Goal: Find contact information: Find contact information

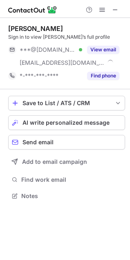
scroll to position [190, 130]
click at [108, 52] on button "View email" at bounding box center [103, 50] width 32 height 8
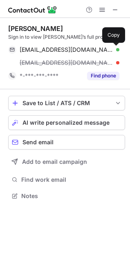
click at [114, 49] on span at bounding box center [115, 49] width 7 height 7
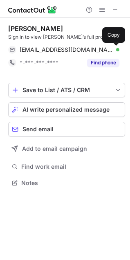
scroll to position [177, 130]
click at [113, 48] on span at bounding box center [115, 49] width 7 height 7
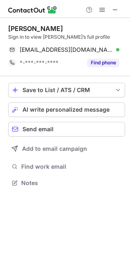
drag, startPoint x: 85, startPoint y: 25, endPoint x: 10, endPoint y: 25, distance: 75.3
click at [10, 25] on div "Viktoriia Herasymchuk" at bounding box center [66, 28] width 116 height 8
copy div "Viktoriia Herasymchuk"
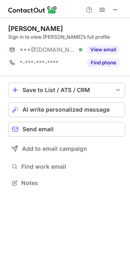
scroll to position [177, 130]
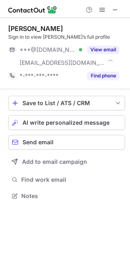
scroll to position [190, 130]
click at [100, 46] on button "View email" at bounding box center [103, 50] width 32 height 8
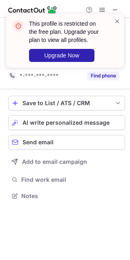
click at [119, 20] on span at bounding box center [117, 21] width 7 height 8
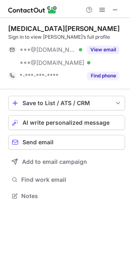
scroll to position [190, 130]
click at [99, 48] on button "View email" at bounding box center [103, 50] width 32 height 8
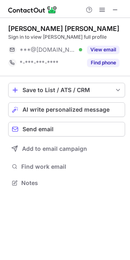
scroll to position [177, 130]
click at [100, 47] on button "View email" at bounding box center [103, 50] width 32 height 8
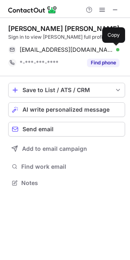
click at [115, 47] on span at bounding box center [115, 49] width 7 height 7
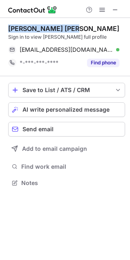
drag, startPoint x: 71, startPoint y: 28, endPoint x: 9, endPoint y: 29, distance: 62.3
click at [9, 29] on div "Ruhi Tandon Grover" at bounding box center [66, 28] width 116 height 8
copy div "Ruhi Tandon Grover"
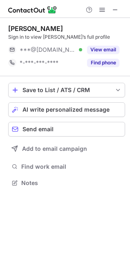
scroll to position [177, 130]
click at [97, 48] on button "View email" at bounding box center [103, 50] width 32 height 8
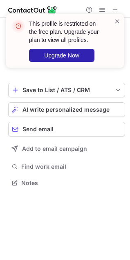
click at [116, 20] on span at bounding box center [117, 21] width 7 height 8
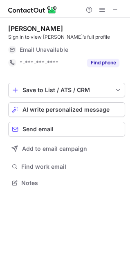
scroll to position [177, 130]
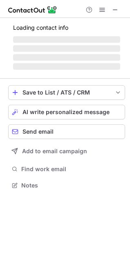
scroll to position [180, 130]
click at [37, 133] on span "Send email" at bounding box center [37, 131] width 31 height 7
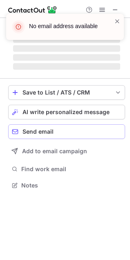
click at [37, 133] on span "Send email" at bounding box center [37, 131] width 31 height 7
click at [115, 20] on span at bounding box center [117, 21] width 7 height 8
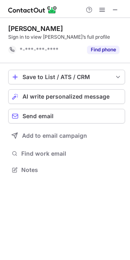
scroll to position [164, 130]
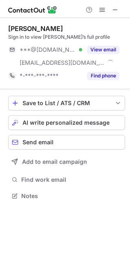
scroll to position [190, 130]
click at [109, 48] on button "View email" at bounding box center [103, 50] width 32 height 8
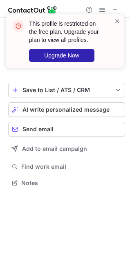
scroll to position [177, 130]
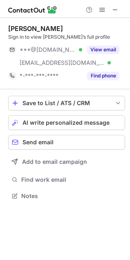
scroll to position [190, 130]
click at [92, 49] on button "View email" at bounding box center [103, 50] width 32 height 8
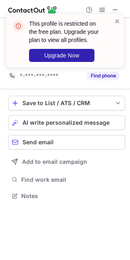
click at [117, 20] on span at bounding box center [117, 21] width 7 height 8
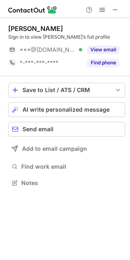
scroll to position [177, 130]
click at [95, 51] on button "View email" at bounding box center [103, 50] width 32 height 8
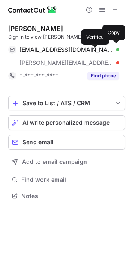
scroll to position [190, 130]
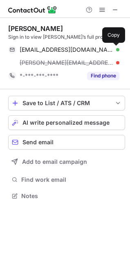
click at [116, 51] on span at bounding box center [115, 49] width 7 height 7
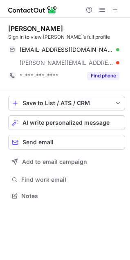
click at [116, 51] on span at bounding box center [115, 49] width 7 height 7
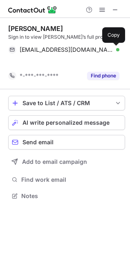
scroll to position [177, 130]
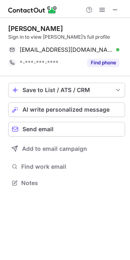
drag, startPoint x: 70, startPoint y: 28, endPoint x: 7, endPoint y: 29, distance: 62.3
click at [7, 29] on div "LeighAnne Bennett Sign in to view LeighAnne’s full profile tillieatemysoul@gmai…" at bounding box center [65, 106] width 130 height 177
copy div "LeighAnne Bennett"
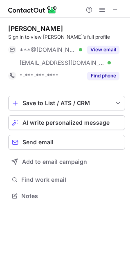
scroll to position [190, 130]
click at [98, 48] on button "View email" at bounding box center [103, 50] width 32 height 8
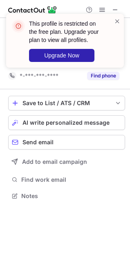
click at [117, 20] on span at bounding box center [117, 21] width 7 height 8
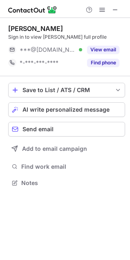
scroll to position [177, 130]
click at [105, 51] on button "View email" at bounding box center [103, 50] width 32 height 8
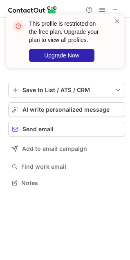
click at [114, 22] on span at bounding box center [117, 21] width 7 height 8
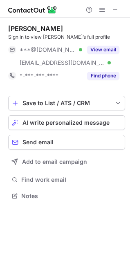
scroll to position [190, 130]
click at [97, 50] on button "View email" at bounding box center [103, 50] width 32 height 8
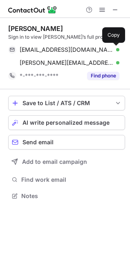
click at [114, 48] on span at bounding box center [115, 49] width 7 height 7
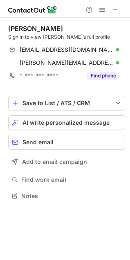
click at [114, 48] on span at bounding box center [115, 49] width 7 height 7
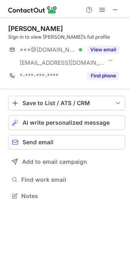
scroll to position [190, 130]
click at [103, 46] on button "View email" at bounding box center [103, 50] width 32 height 8
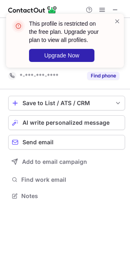
click at [115, 23] on span at bounding box center [117, 21] width 7 height 8
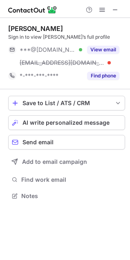
scroll to position [190, 130]
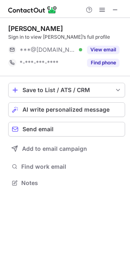
scroll to position [177, 130]
click at [104, 48] on button "View email" at bounding box center [103, 50] width 32 height 8
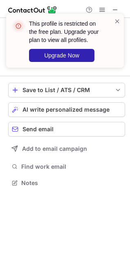
click at [114, 20] on span at bounding box center [117, 21] width 7 height 8
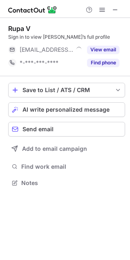
scroll to position [177, 130]
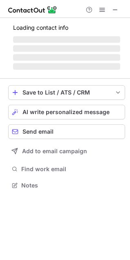
scroll to position [180, 130]
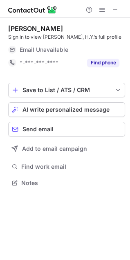
scroll to position [177, 130]
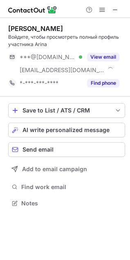
scroll to position [198, 130]
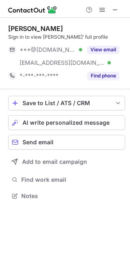
scroll to position [190, 130]
click at [106, 44] on div "View email" at bounding box center [100, 49] width 37 height 13
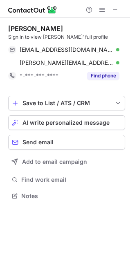
click at [114, 44] on div "jvscarpace@gmail.com Verified Send email Copy" at bounding box center [63, 49] width 111 height 13
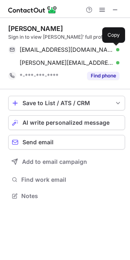
click at [114, 46] on span at bounding box center [115, 49] width 7 height 7
click at [115, 50] on span at bounding box center [115, 49] width 7 height 7
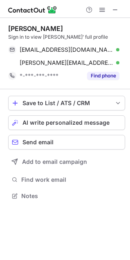
drag, startPoint x: 63, startPoint y: 28, endPoint x: 9, endPoint y: 27, distance: 54.2
click at [9, 27] on div "James Scarpace" at bounding box center [66, 28] width 116 height 8
copy div "James Scarpace"
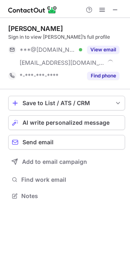
scroll to position [190, 130]
click at [110, 48] on button "View email" at bounding box center [103, 50] width 32 height 8
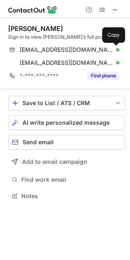
click at [113, 48] on span at bounding box center [115, 49] width 7 height 7
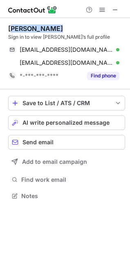
drag, startPoint x: 59, startPoint y: 29, endPoint x: 11, endPoint y: 30, distance: 47.7
click at [11, 30] on div "[PERSON_NAME]" at bounding box center [66, 28] width 116 height 8
copy div "[PERSON_NAME]"
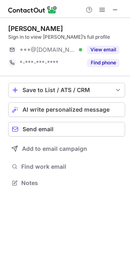
scroll to position [177, 130]
click at [100, 49] on button "View email" at bounding box center [103, 50] width 32 height 8
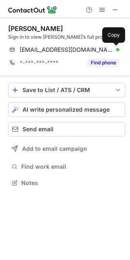
click at [113, 48] on span at bounding box center [115, 49] width 7 height 7
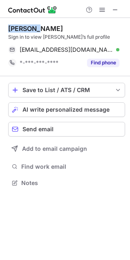
drag, startPoint x: 34, startPoint y: 27, endPoint x: 9, endPoint y: 29, distance: 25.3
click at [9, 29] on div "Clara P." at bounding box center [66, 28] width 116 height 8
copy div "Clara P."
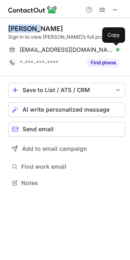
click at [116, 52] on span at bounding box center [115, 49] width 7 height 7
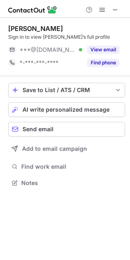
scroll to position [177, 130]
click at [94, 46] on button "View email" at bounding box center [103, 50] width 32 height 8
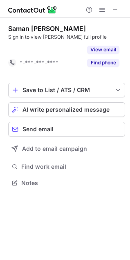
scroll to position [164, 130]
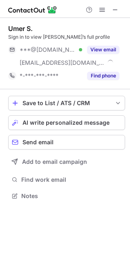
scroll to position [190, 130]
click at [108, 48] on button "View email" at bounding box center [103, 50] width 32 height 8
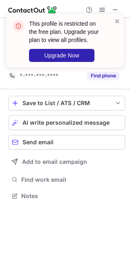
scroll to position [177, 130]
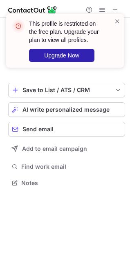
click at [119, 20] on span at bounding box center [117, 21] width 7 height 8
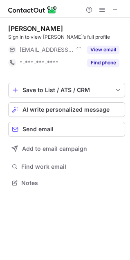
scroll to position [177, 130]
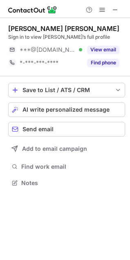
scroll to position [177, 130]
click at [96, 47] on button "View email" at bounding box center [103, 50] width 32 height 8
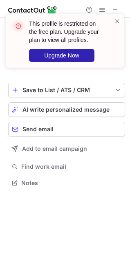
click at [114, 18] on span at bounding box center [117, 21] width 7 height 8
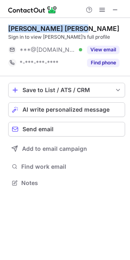
drag, startPoint x: 78, startPoint y: 26, endPoint x: 10, endPoint y: 25, distance: 68.4
click at [10, 25] on div "[PERSON_NAME] [PERSON_NAME]" at bounding box center [66, 28] width 116 height 8
copy div "[PERSON_NAME] [PERSON_NAME]"
